Goal: Check status: Check status

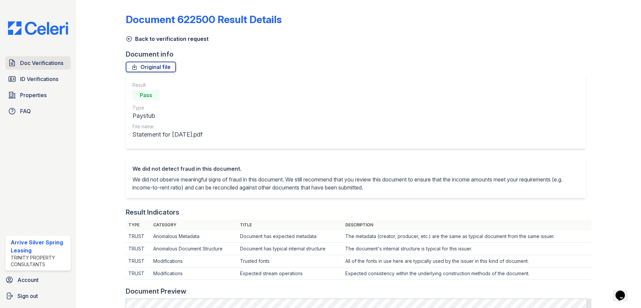
click at [28, 61] on span "Doc Verifications" at bounding box center [41, 63] width 43 height 8
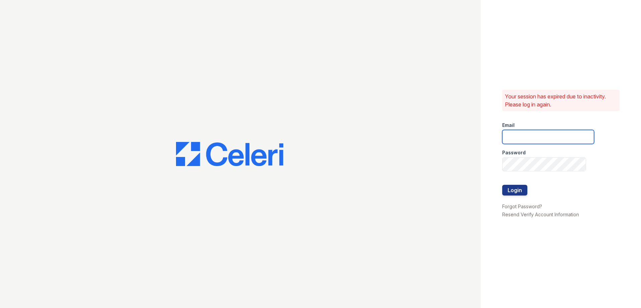
type input "Arrivesilverspring@trinity-pm.com"
click at [519, 190] on button "Login" at bounding box center [514, 190] width 25 height 11
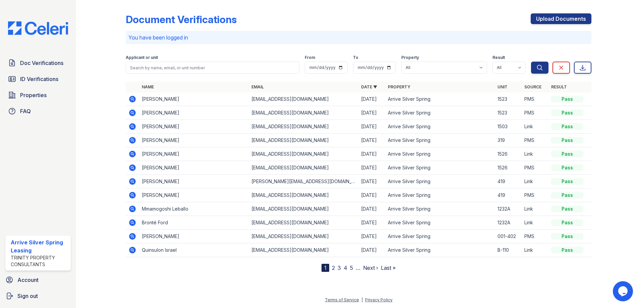
click at [133, 128] on icon at bounding box center [132, 127] width 8 height 8
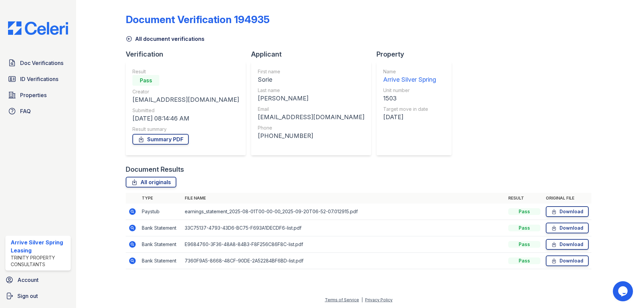
click at [134, 209] on icon at bounding box center [132, 211] width 7 height 7
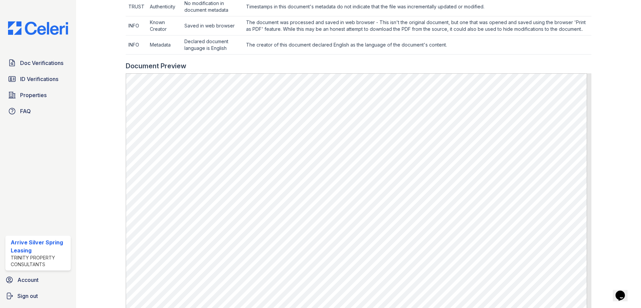
scroll to position [268, 0]
